Goal: Information Seeking & Learning: Find specific fact

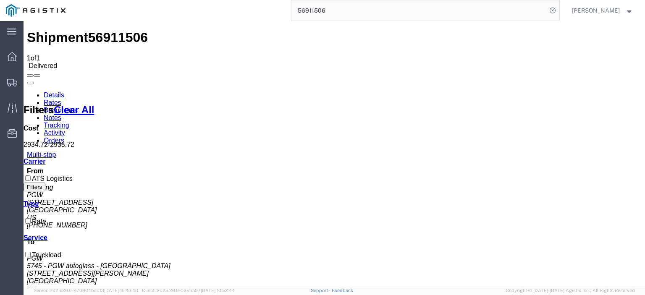
drag, startPoint x: 353, startPoint y: 11, endPoint x: 226, endPoint y: -13, distance: 129.3
click at [226, 0] on html "main_menu Created with Sketch. Collapse Menu Dashboard Shipments Traffic Resour…" at bounding box center [322, 147] width 645 height 295
paste input "7024175"
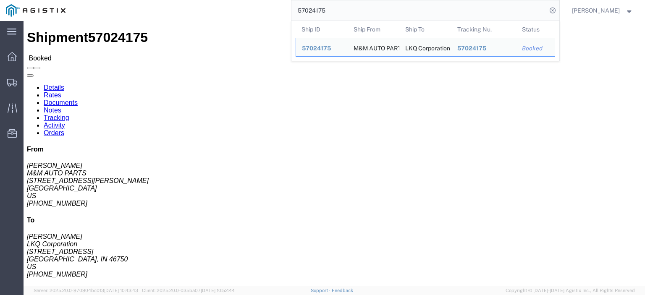
drag, startPoint x: 59, startPoint y: 88, endPoint x: 5, endPoint y: 87, distance: 53.7
click div "Ship From M&M AUTO PARTS ([PERSON_NAME]) [STREET_ADDRESS][PERSON_NAME] 540-720-…"
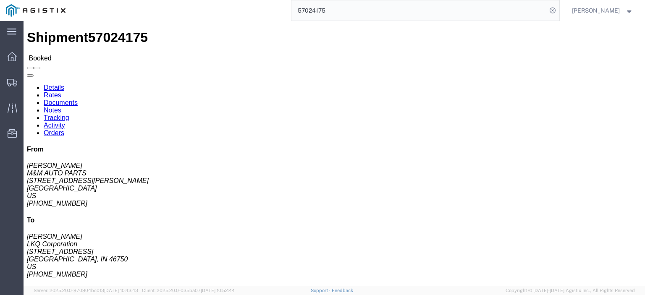
drag, startPoint x: 107, startPoint y: 80, endPoint x: 7, endPoint y: 82, distance: 100.3
click div "Ship From M&M AUTO PARTS ([PERSON_NAME]) [STREET_ADDRESS][PERSON_NAME] 540-720-…"
drag, startPoint x: 91, startPoint y: 100, endPoint x: 9, endPoint y: 99, distance: 81.4
click address "M&M AUTO PARTS ([PERSON_NAME]) [STREET_ADDRESS][PERSON_NAME] 540-720-1000 ext. …"
copy address "[GEOGRAPHIC_DATA]"
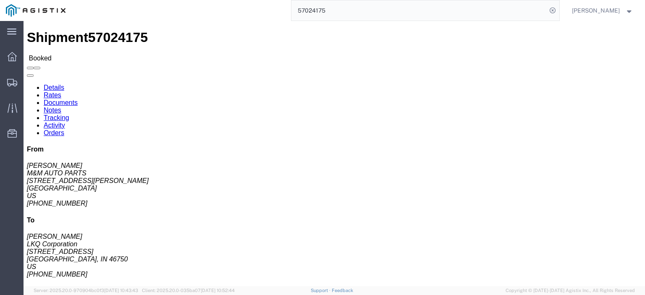
drag, startPoint x: 71, startPoint y: 113, endPoint x: 0, endPoint y: 115, distance: 71.4
click div "Shipment Detail Ship From M&M AUTO PARTS ([PERSON_NAME]) [STREET_ADDRESS][PERSO…"
copy address "540-720-1000 ext. 1520"
drag, startPoint x: 183, startPoint y: 96, endPoint x: 121, endPoint y: 100, distance: 61.4
click address "LKQ Corporation ([PERSON_NAME]) [STREET_ADDRESS] [PHONE_NUMBER]"
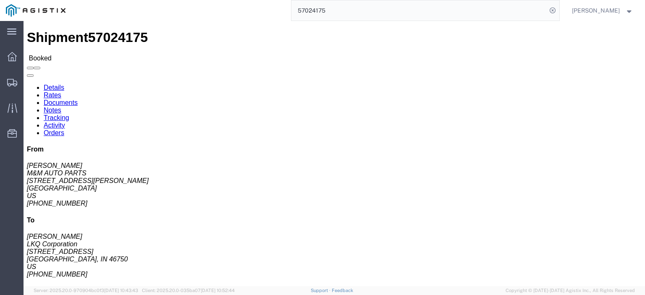
copy address "[STREET_ADDRESS]"
click link "Notes"
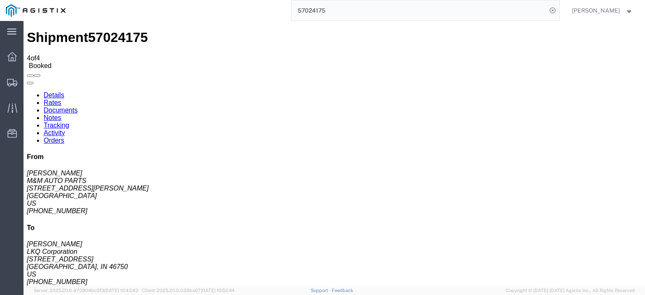
click at [59, 92] on link "Details" at bounding box center [54, 95] width 21 height 7
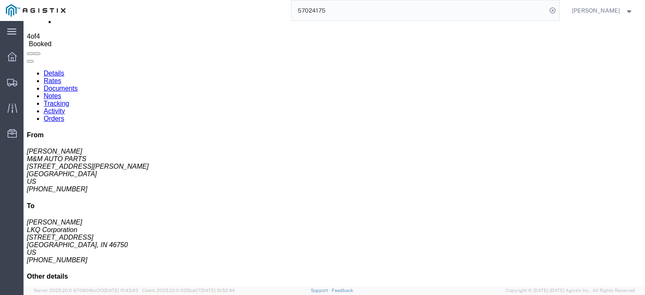
scroll to position [42, 0]
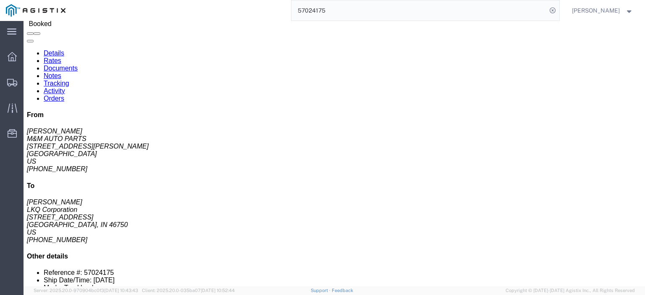
click address "M&M AUTO PARTS ([PERSON_NAME]) [STREET_ADDRESS][PERSON_NAME] 540-720-1000 ext. …"
click link "Rates"
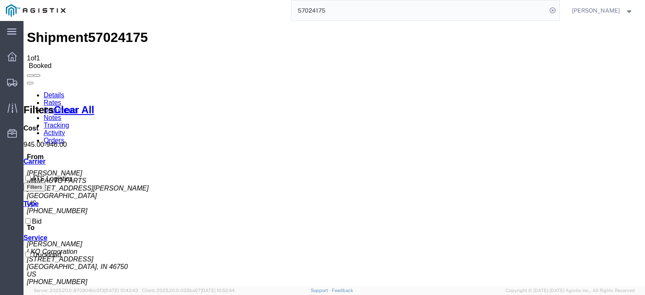
click at [61, 114] on link "Notes" at bounding box center [53, 117] width 18 height 7
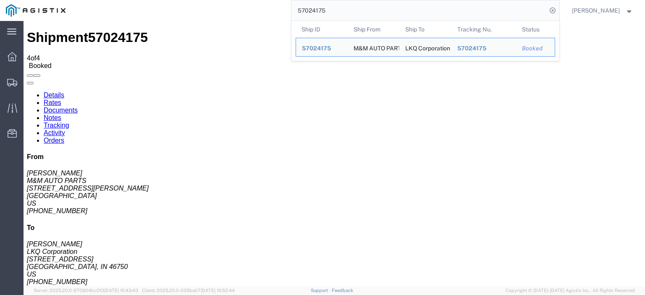
drag, startPoint x: 349, startPoint y: 8, endPoint x: 212, endPoint y: -5, distance: 137.1
click at [212, 0] on html "main_menu Created with Sketch. Collapse Menu Dashboard Shipments Traffic Resour…" at bounding box center [322, 147] width 645 height 295
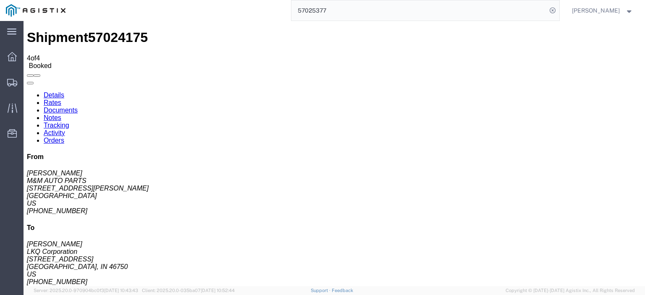
type input "57025377"
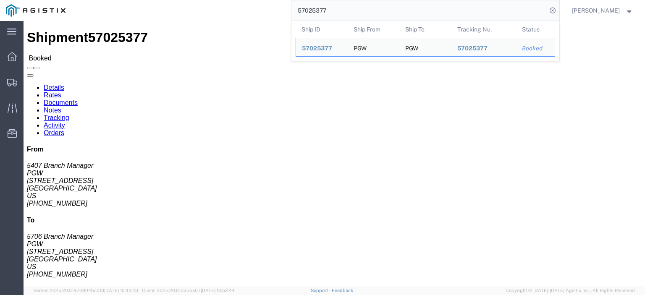
drag, startPoint x: 79, startPoint y: 97, endPoint x: 7, endPoint y: 99, distance: 72.2
click div "Ship From PGW (5407 Branch Manager) [STREET_ADDRESS] [PHONE_NUMBER] [EMAIL_ADDR…"
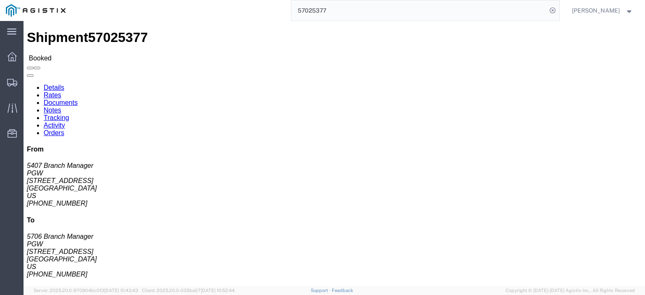
copy address "[STREET_ADDRESS]"
drag, startPoint x: 185, startPoint y: 99, endPoint x: 121, endPoint y: 99, distance: 63.8
click address "PGW (5706 Branch Manager) [STREET_ADDRESS] [PHONE_NUMBER] [EMAIL_ADDRESS][DOMAI…"
copy address "[STREET_ADDRESS]"
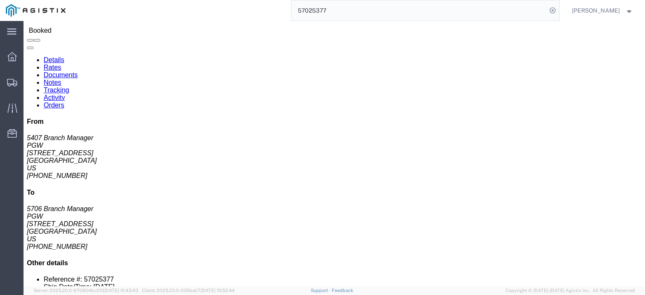
scroll to position [42, 0]
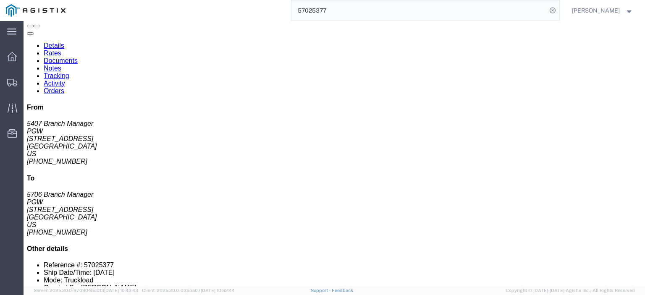
click link "Rates"
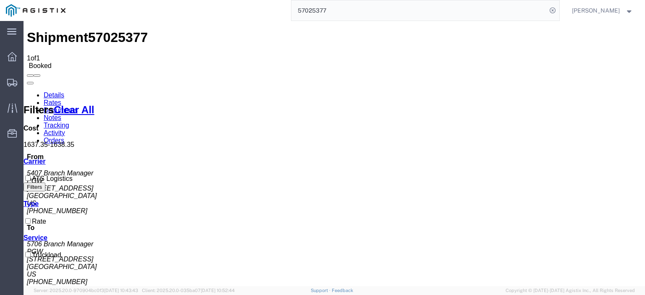
click at [61, 114] on link "Notes" at bounding box center [53, 117] width 18 height 7
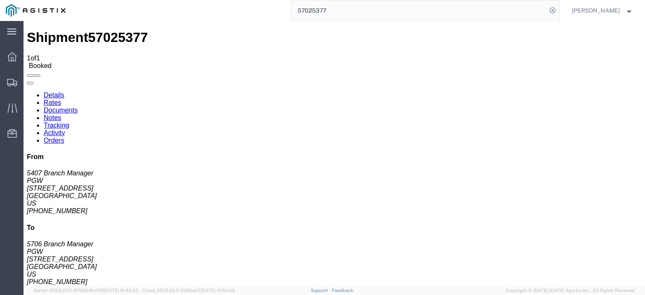
drag, startPoint x: 351, startPoint y: 5, endPoint x: 253, endPoint y: -7, distance: 98.6
click at [253, 0] on html "main_menu Created with Sketch. Collapse Menu Dashboard Shipments Traffic Resour…" at bounding box center [322, 147] width 645 height 295
paste input "254"
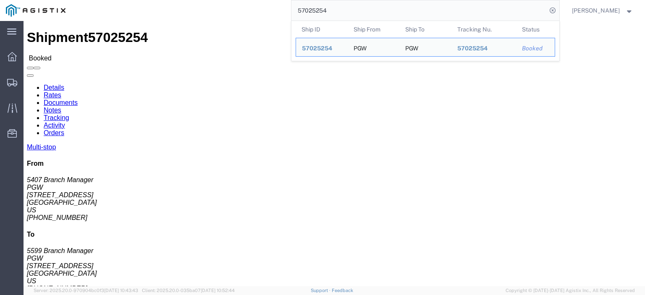
drag, startPoint x: 79, startPoint y: 99, endPoint x: 4, endPoint y: 103, distance: 75.2
click div "Ship From PGW (5407 Branch Manager) [STREET_ADDRESS] [PHONE_NUMBER] [EMAIL_ADDR…"
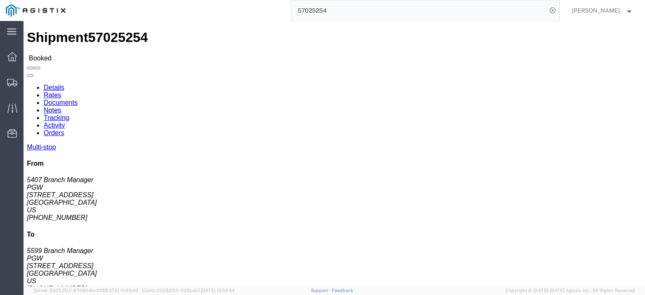
copy address "[STREET_ADDRESS]"
drag, startPoint x: 184, startPoint y: 99, endPoint x: 120, endPoint y: 99, distance: 64.2
click div "Ship To PGW (5599 Branch Manager) [STREET_ADDRESS] [PHONE_NUMBER] [EMAIL_ADDRES…"
copy address "[STREET_ADDRESS]"
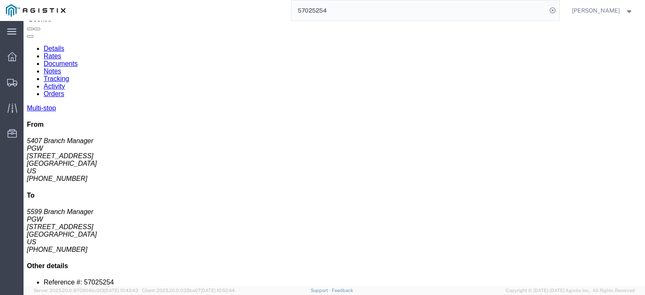
scroll to position [84, 0]
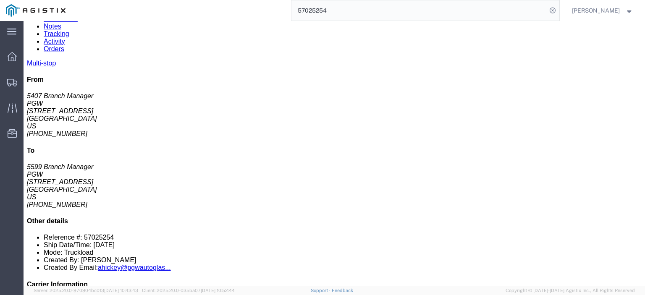
drag, startPoint x: 141, startPoint y: 165, endPoint x: 80, endPoint y: 163, distance: 60.9
click tr "2 Delivery PGW [STREET_ADDRESS][PERSON_NAME] Phone Nu.: [PHONE_NUMBER] Email: […"
click div "[STREET_ADDRESS][PERSON_NAME]"
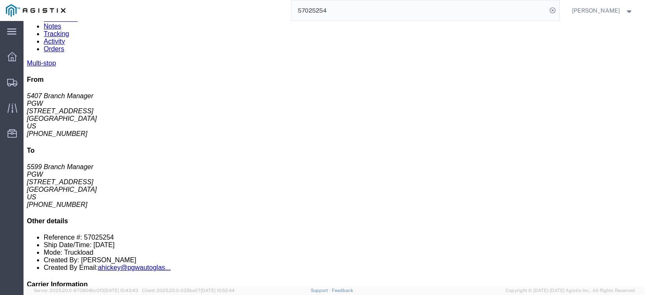
click div "[STREET_ADDRESS][PERSON_NAME]"
drag, startPoint x: 142, startPoint y: 164, endPoint x: 94, endPoint y: 164, distance: 48.3
click td "PGW [STREET_ADDRESS][PERSON_NAME]"
copy div "[STREET_ADDRESS][PERSON_NAME]"
click div "PGW"
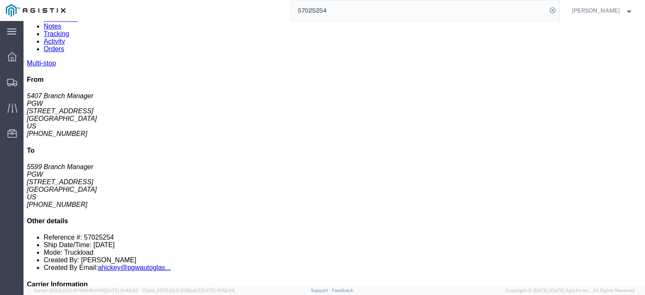
click div "PGW"
drag, startPoint x: 98, startPoint y: 155, endPoint x: 113, endPoint y: 157, distance: 15.7
click div "PGW"
drag, startPoint x: 201, startPoint y: 163, endPoint x: 145, endPoint y: 167, distance: 56.0
click div "[STREET_ADDRESS][PERSON_NAME]"
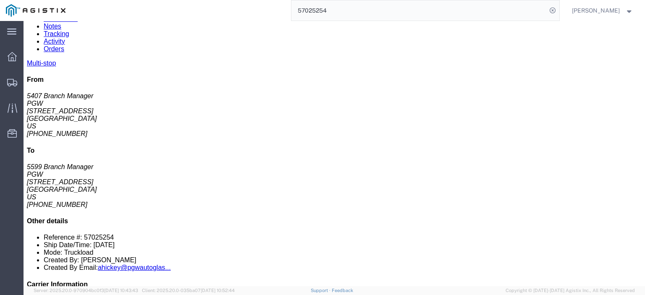
copy div "[GEOGRAPHIC_DATA]"
drag, startPoint x: 346, startPoint y: 165, endPoint x: 285, endPoint y: 165, distance: 60.9
click div "Email: [EMAIL_ADDRESS][DOMAIN_NAME]"
copy div "[EMAIL_ADDRESS][DOMAIN_NAME]"
drag, startPoint x: 334, startPoint y: 154, endPoint x: 298, endPoint y: 157, distance: 35.7
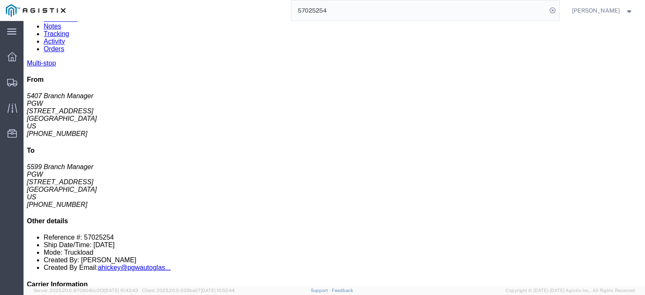
click div "Phone Nu.: [PHONE_NUMBER]"
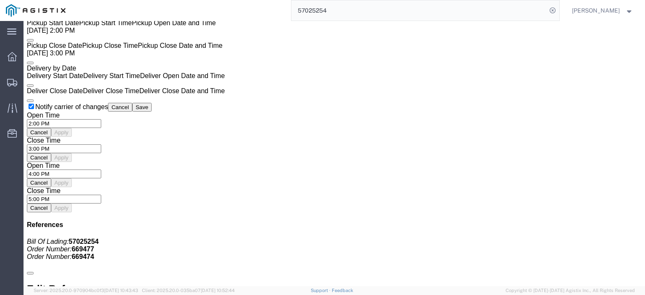
scroll to position [672, 0]
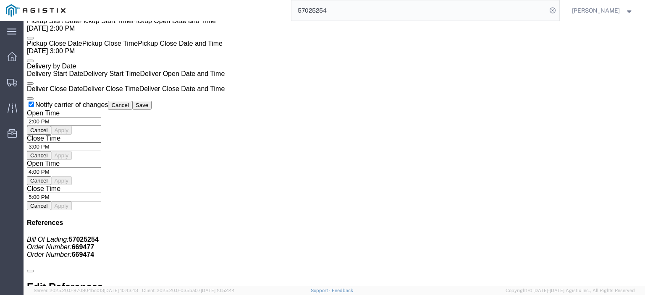
click link "Rates"
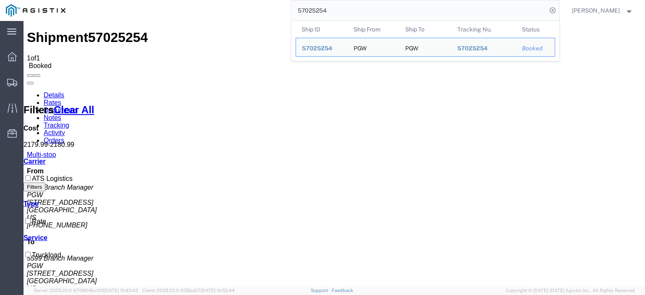
drag, startPoint x: 374, startPoint y: 14, endPoint x: 155, endPoint y: -8, distance: 220.6
click at [155, 0] on html "main_menu Created with Sketch. Collapse Menu Dashboard Shipments Traffic Resour…" at bounding box center [322, 147] width 645 height 295
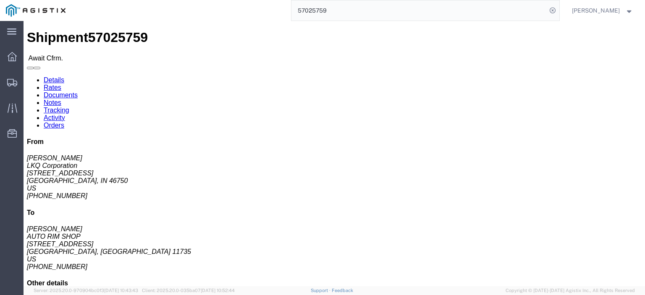
click address "LKQ Corporation ([PERSON_NAME]) [STREET_ADDRESS] [PHONE_NUMBER]"
drag, startPoint x: 72, startPoint y: 98, endPoint x: 1, endPoint y: 99, distance: 71.4
click div "Shipment Detail Ship From LKQ Corporation ([PERSON_NAME]) 3238 [STREET_ADDRESS]…"
drag, startPoint x: 47, startPoint y: 103, endPoint x: 31, endPoint y: 99, distance: 16.0
click address "LKQ Corporation ([PERSON_NAME]) [STREET_ADDRESS] [PHONE_NUMBER]"
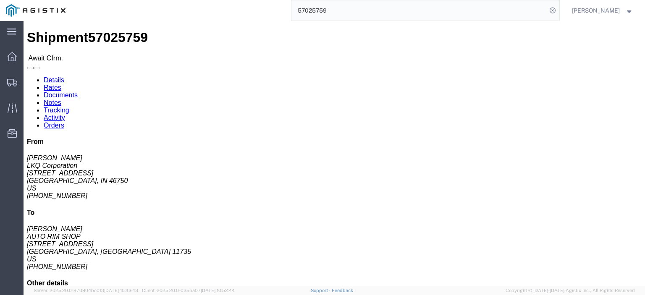
click address "LKQ Corporation ([PERSON_NAME]) [STREET_ADDRESS] [PHONE_NUMBER]"
drag, startPoint x: 25, startPoint y: 88, endPoint x: 3, endPoint y: 83, distance: 22.3
click div "Ship From LKQ Corporation ([PERSON_NAME]) [STREET_ADDRESS] [PHONE_NUMBER]"
drag, startPoint x: 62, startPoint y: 106, endPoint x: 7, endPoint y: 105, distance: 55.0
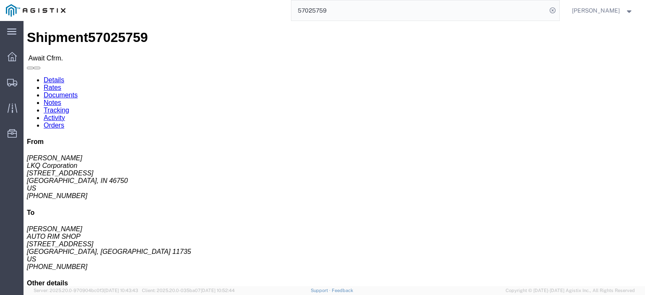
click div "Ship From LKQ Corporation ([PERSON_NAME]) [STREET_ADDRESS] [PHONE_NUMBER]"
drag, startPoint x: 68, startPoint y: 106, endPoint x: 12, endPoint y: 105, distance: 55.9
click div "Ship From LKQ Corporation ([PERSON_NAME]) [STREET_ADDRESS] [PHONE_NUMBER]"
drag, startPoint x: 48, startPoint y: 125, endPoint x: 5, endPoint y: 123, distance: 42.4
click div "Ship From LKQ Corporation ([PERSON_NAME]) [STREET_ADDRESS] [PHONE_NUMBER]"
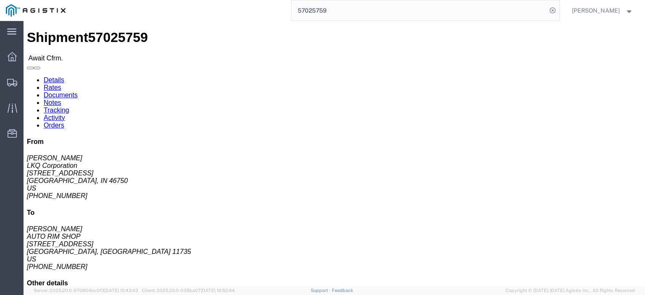
drag, startPoint x: 185, startPoint y: 88, endPoint x: 118, endPoint y: 86, distance: 66.8
click div "Ship To AUTO RIM SHOP ([GEOGRAPHIC_DATA]) [STREET_ADDRESS] [PHONE_NUMBER]"
drag, startPoint x: 200, startPoint y: 79, endPoint x: 117, endPoint y: 84, distance: 83.7
click div "Ship To AUTO RIM SHOP ([GEOGRAPHIC_DATA]) [STREET_ADDRESS] [PHONE_NUMBER]"
drag, startPoint x: 196, startPoint y: 99, endPoint x: 115, endPoint y: 101, distance: 81.5
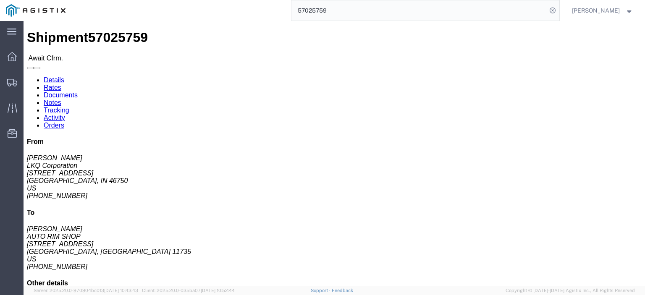
click div "Ship To AUTO RIM SHOP ([GEOGRAPHIC_DATA]) [STREET_ADDRESS] [PHONE_NUMBER]"
click link "Notes"
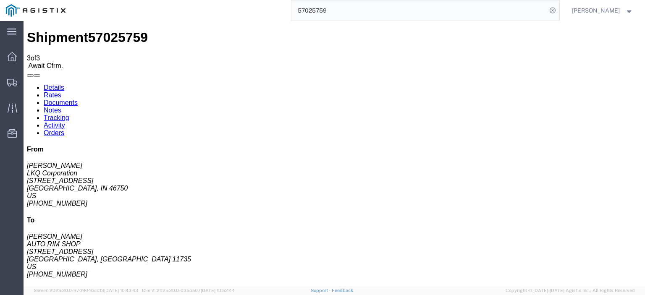
click at [53, 84] on link "Details" at bounding box center [54, 87] width 21 height 7
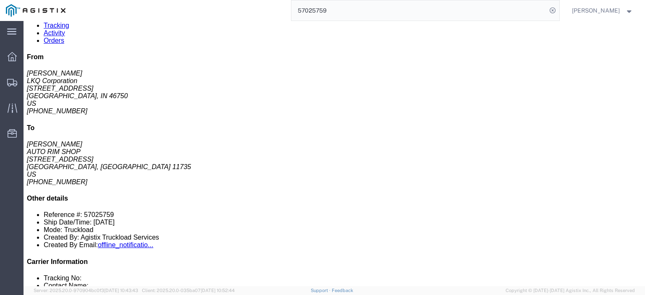
scroll to position [126, 0]
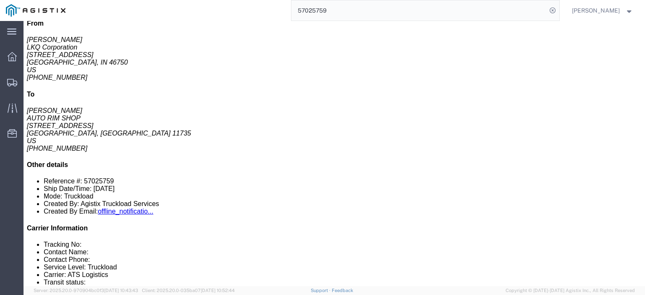
click link "Rates"
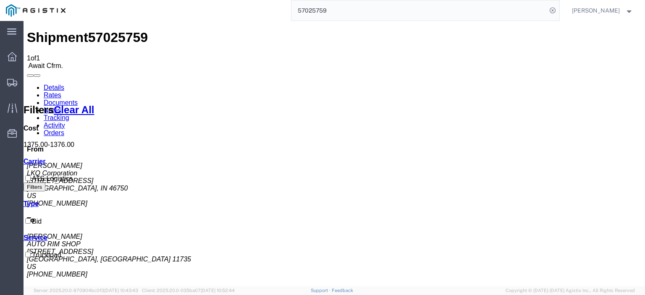
click at [61, 107] on link "Notes" at bounding box center [53, 110] width 18 height 7
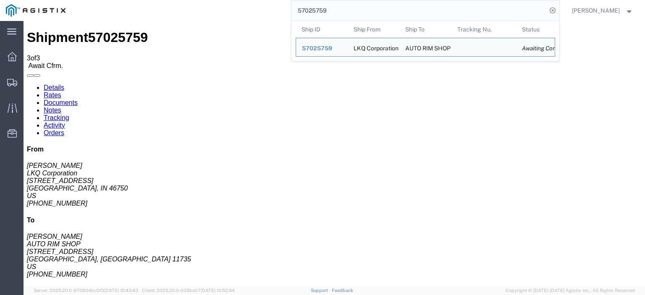
drag, startPoint x: 352, startPoint y: 10, endPoint x: 217, endPoint y: 0, distance: 136.0
click at [217, 0] on div "57025759 Ship ID Ship From Ship To Tracking Nu. Status Ship ID 57025759 Ship Fr…" at bounding box center [315, 10] width 488 height 21
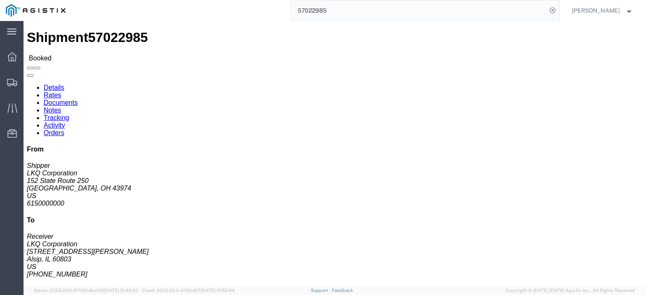
click at [338, 13] on input "57022985" at bounding box center [418, 10] width 255 height 20
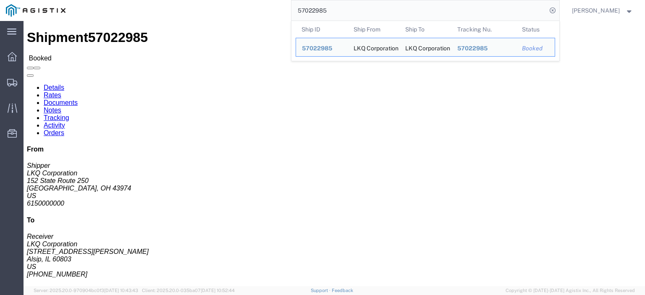
drag, startPoint x: 44, startPoint y: 101, endPoint x: 15, endPoint y: 100, distance: 28.6
click div "Ship From LKQ Corporation (Shipper) [STREET_ADDRESS] 6150000000"
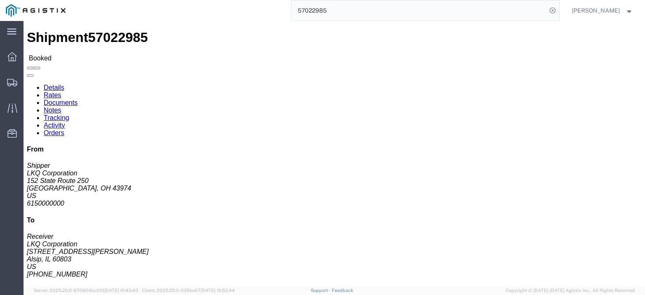
drag, startPoint x: 24, startPoint y: 86, endPoint x: 7, endPoint y: 81, distance: 17.1
click div "Ship From LKQ Corporation (Shipper) [STREET_ADDRESS] 6150000000"
drag, startPoint x: 68, startPoint y: 107, endPoint x: 1, endPoint y: 105, distance: 66.8
click div "Shipment Detail Ship From LKQ Corporation (Shipper) [STREET_ADDRESS] Ship To LK…"
drag, startPoint x: 175, startPoint y: 99, endPoint x: 113, endPoint y: 101, distance: 62.2
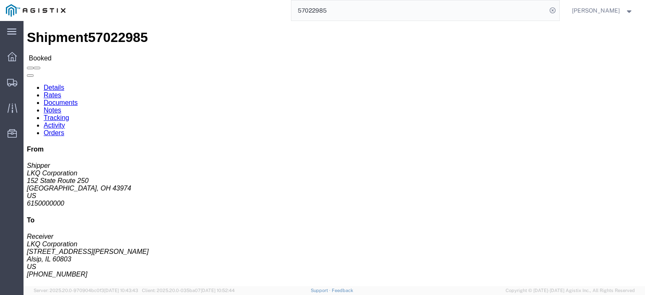
click div "Ship From LKQ Corporation (Shipper) [STREET_ADDRESS] Ship To LKQ Corporation (R…"
click address "LKQ Corporation (Receiver) [STREET_ADDRESS][PERSON_NAME] [GEOGRAPHIC_DATA] [PHO…"
drag, startPoint x: 144, startPoint y: 105, endPoint x: 119, endPoint y: 98, distance: 26.3
click div "Ship To LKQ Corporation (Receiver) [STREET_ADDRESS][PERSON_NAME] [GEOGRAPHIC_DA…"
drag, startPoint x: 137, startPoint y: 86, endPoint x: 109, endPoint y: 76, distance: 30.1
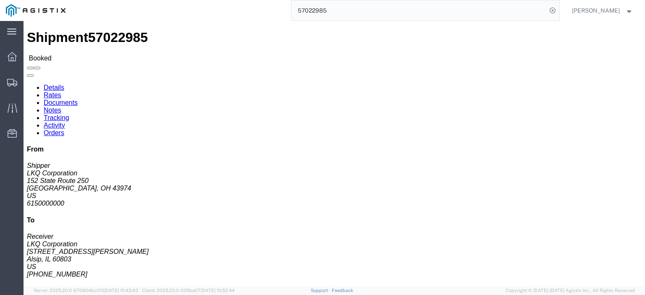
click div "Ship From LKQ Corporation (Shipper) [STREET_ADDRESS] Ship To LKQ Corporation (R…"
click address "LKQ Corporation (Receiver) [STREET_ADDRESS][PERSON_NAME] [GEOGRAPHIC_DATA] [PHO…"
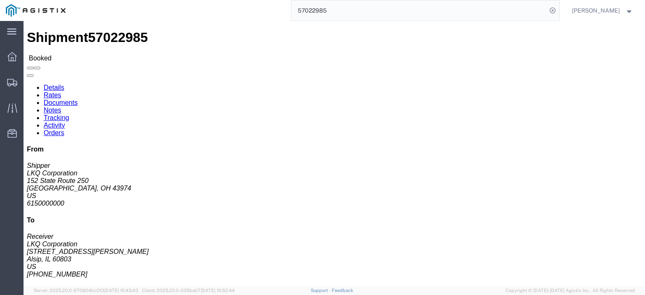
click address "LKQ Corporation (Receiver) [STREET_ADDRESS][PERSON_NAME] [GEOGRAPHIC_DATA] [PHO…"
drag, startPoint x: 136, startPoint y: 90, endPoint x: 122, endPoint y: 81, distance: 16.2
click address "LKQ Corporation (Receiver) [STREET_ADDRESS][PERSON_NAME] [GEOGRAPHIC_DATA] [PHO…"
drag, startPoint x: 140, startPoint y: 115, endPoint x: 117, endPoint y: 114, distance: 23.1
click div "Ship To LKQ Corporation (Receiver) [STREET_ADDRESS][PERSON_NAME] [GEOGRAPHIC_DA…"
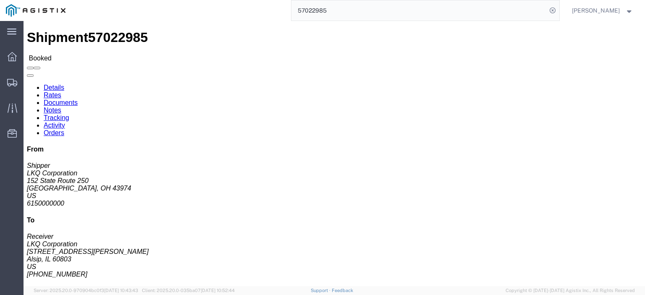
drag, startPoint x: 148, startPoint y: 131, endPoint x: 118, endPoint y: 131, distance: 30.2
click div "Ship To LKQ Corporation (Receiver) [STREET_ADDRESS][PERSON_NAME] [GEOGRAPHIC_DA…"
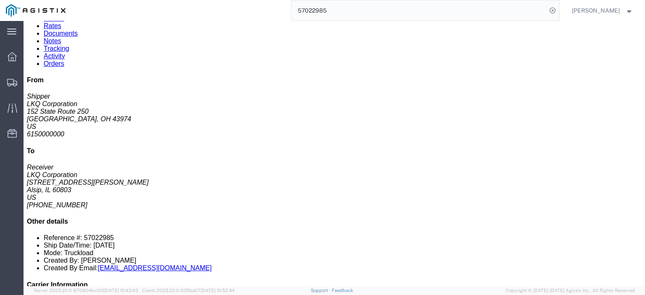
scroll to position [84, 0]
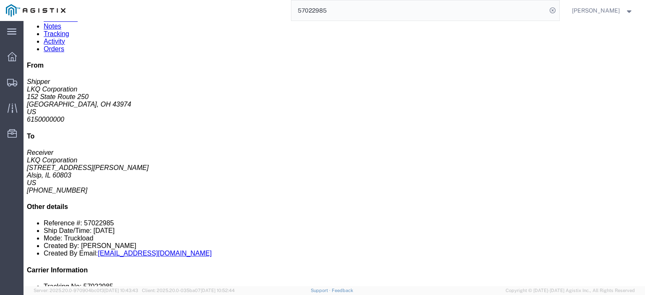
click link "Notes"
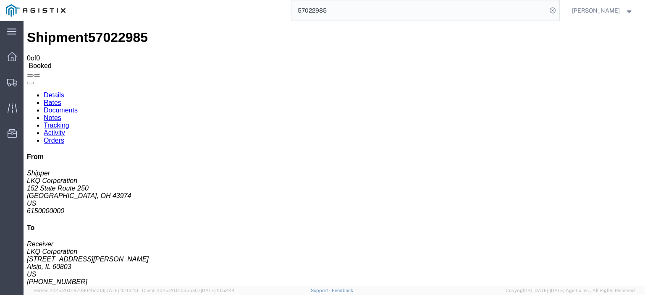
click at [78, 107] on link "Documents" at bounding box center [61, 110] width 34 height 7
click at [61, 99] on link "Rates" at bounding box center [53, 102] width 18 height 7
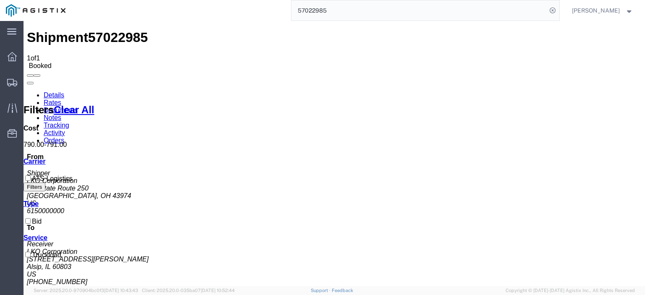
click at [47, 92] on link "Details" at bounding box center [54, 95] width 21 height 7
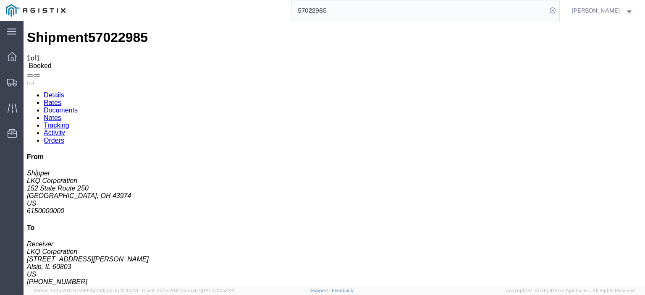
scroll to position [42, 0]
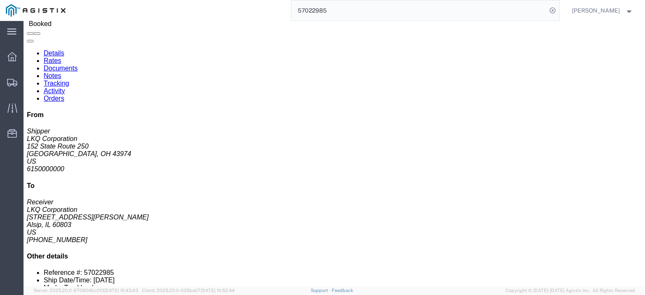
click link "Rates"
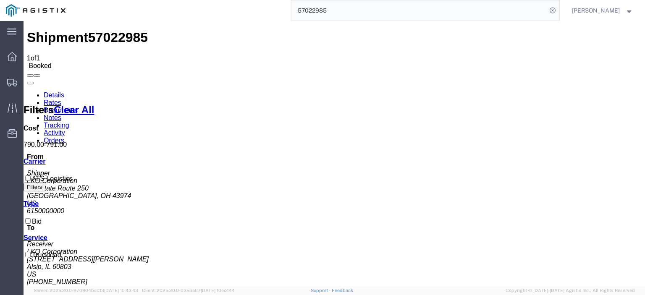
click at [54, 92] on link "Details" at bounding box center [54, 95] width 21 height 7
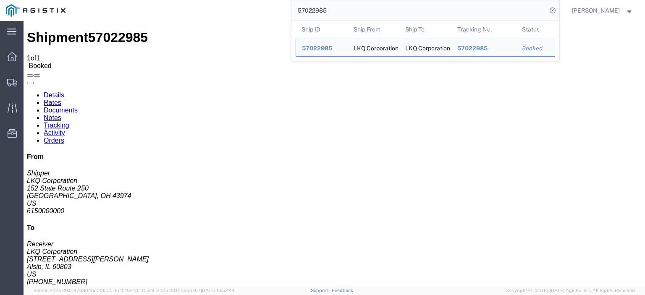
drag, startPoint x: 228, startPoint y: -24, endPoint x: 173, endPoint y: -32, distance: 55.6
click at [173, 0] on html "main_menu Created with Sketch. Collapse Menu Dashboard Shipments Traffic Resour…" at bounding box center [322, 147] width 645 height 295
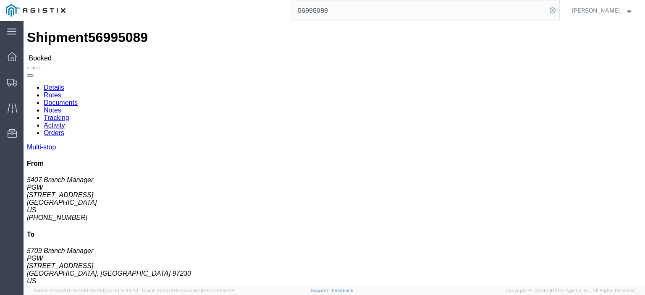
scroll to position [84, 0]
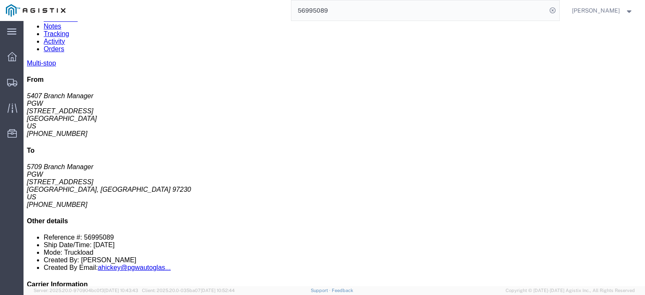
drag, startPoint x: 381, startPoint y: 190, endPoint x: 291, endPoint y: 192, distance: 90.3
click div "Email: [EMAIL_ADDRESS][DOMAIN_NAME]"
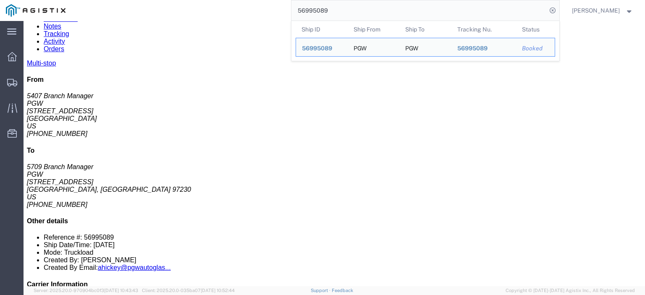
drag, startPoint x: 383, startPoint y: 8, endPoint x: 171, endPoint y: -3, distance: 212.3
click at [171, 0] on html "main_menu Created with Sketch. Collapse Menu Dashboard Shipments Traffic Resour…" at bounding box center [322, 147] width 645 height 295
paste input "7027091"
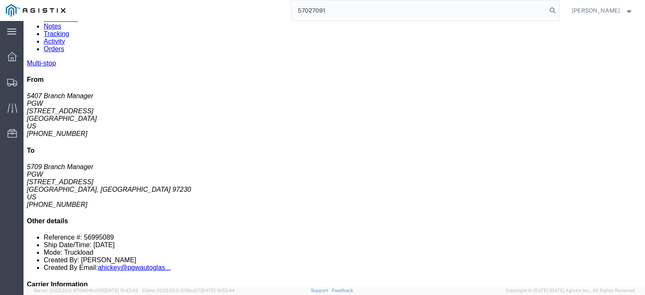
type input "57027091"
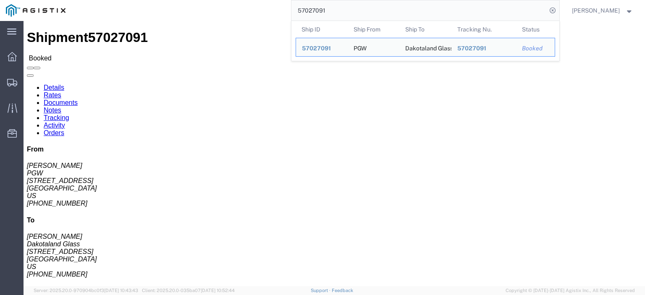
drag, startPoint x: 56, startPoint y: 96, endPoint x: 8, endPoint y: 99, distance: 47.9
click address "PGW ([PERSON_NAME]) [STREET_ADDRESS] [PHONE_NUMBER] [EMAIL_ADDRESS][DOMAIN_NAME]"
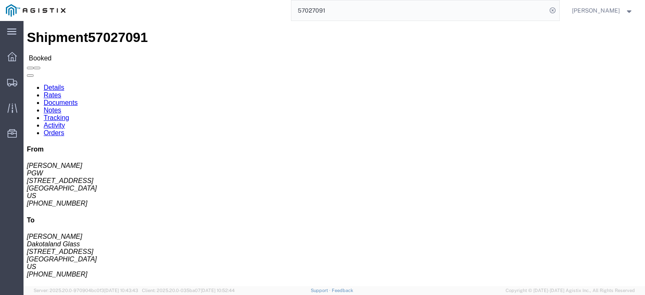
drag, startPoint x: 178, startPoint y: 97, endPoint x: 119, endPoint y: 101, distance: 58.9
click div "Ship To Dakotaland Glass ([PERSON_NAME]) DAGSFS [STREET_ADDRESS] [PHONE_NUMBER]…"
drag, startPoint x: 146, startPoint y: 93, endPoint x: 117, endPoint y: 82, distance: 31.2
click div "Ship To Dakotaland Glass ([PERSON_NAME]) DAGSFS [STREET_ADDRESS] [PHONE_NUMBER]…"
drag, startPoint x: 188, startPoint y: 107, endPoint x: 118, endPoint y: 107, distance: 69.7
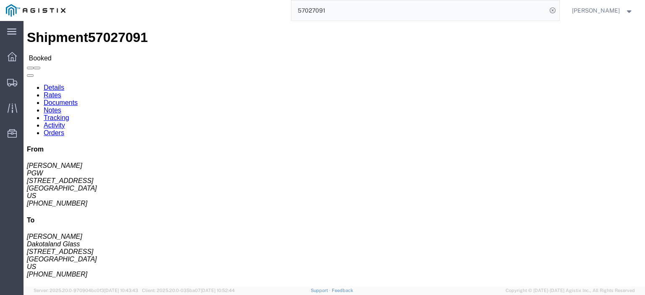
click div "Ship To Dakotaland Glass ([PERSON_NAME]) DAGSFS [STREET_ADDRESS] [PHONE_NUMBER]…"
drag, startPoint x: 199, startPoint y: 132, endPoint x: 115, endPoint y: 132, distance: 84.0
click div "Ship To Dakotaland Glass ([PERSON_NAME]) DAGSFS [STREET_ADDRESS] [PHONE_NUMBER]…"
drag, startPoint x: 166, startPoint y: 124, endPoint x: 119, endPoint y: 125, distance: 47.4
click div "Ship To Dakotaland Glass ([PERSON_NAME]) DAGSFS [STREET_ADDRESS] [PHONE_NUMBER]…"
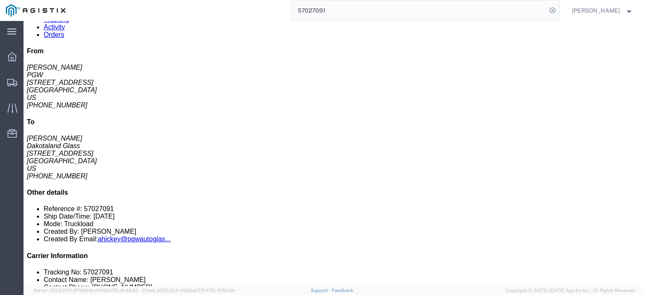
scroll to position [84, 0]
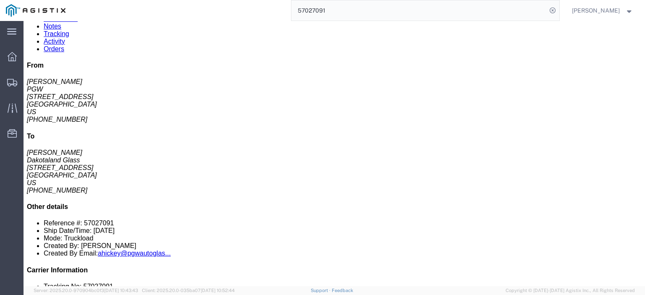
click link "Rates"
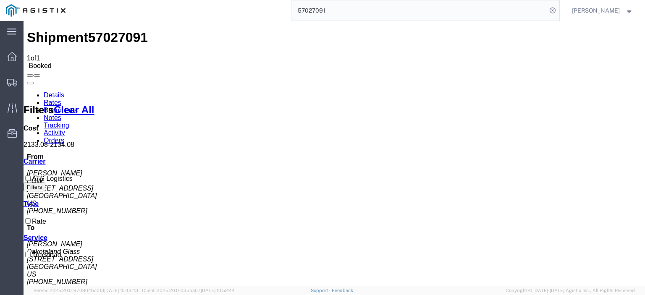
click at [59, 92] on link "Details" at bounding box center [54, 95] width 21 height 7
